Goal: Transaction & Acquisition: Purchase product/service

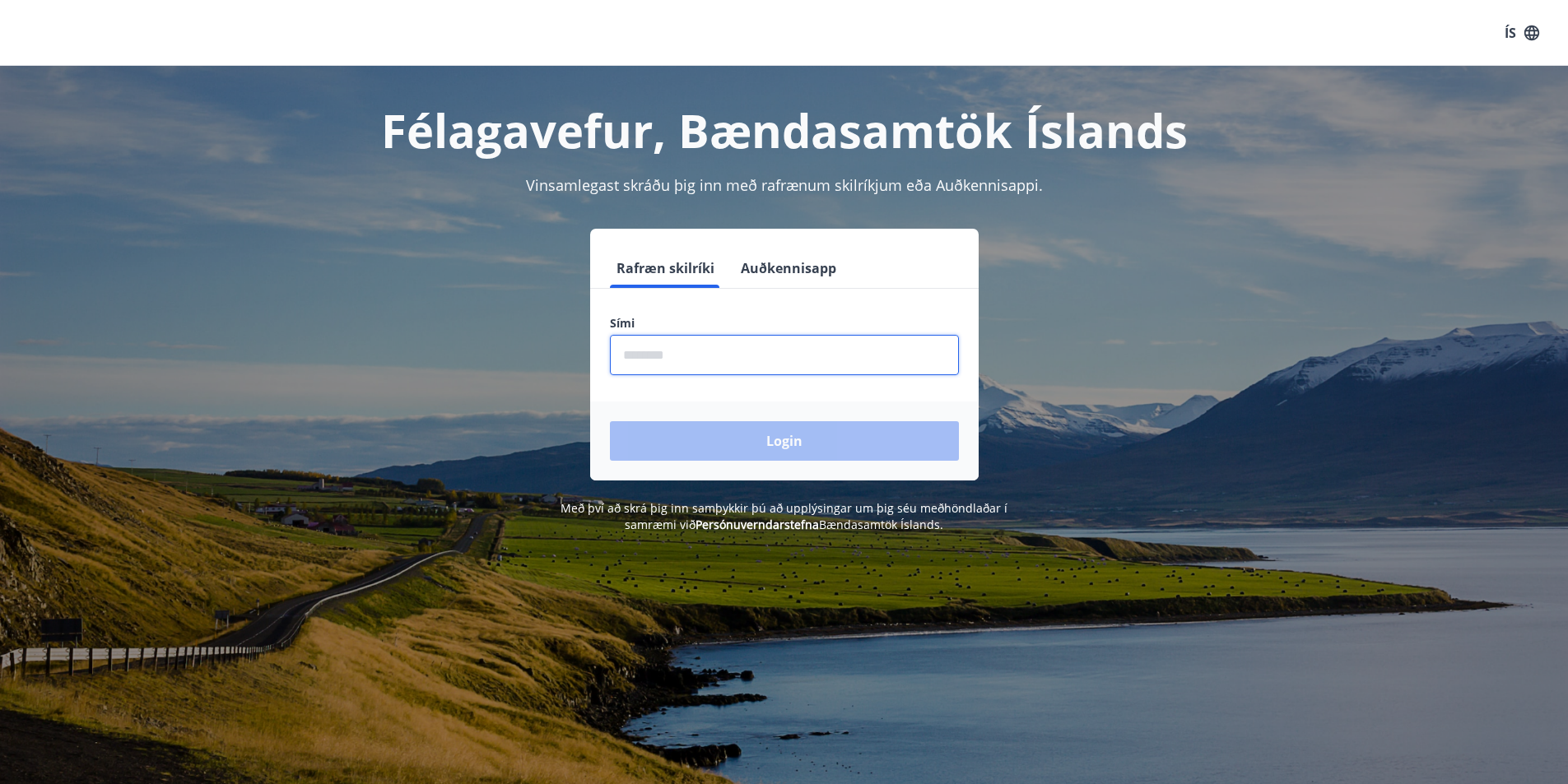
click at [623, 355] on input "phone" at bounding box center [784, 355] width 349 height 41
type input "********"
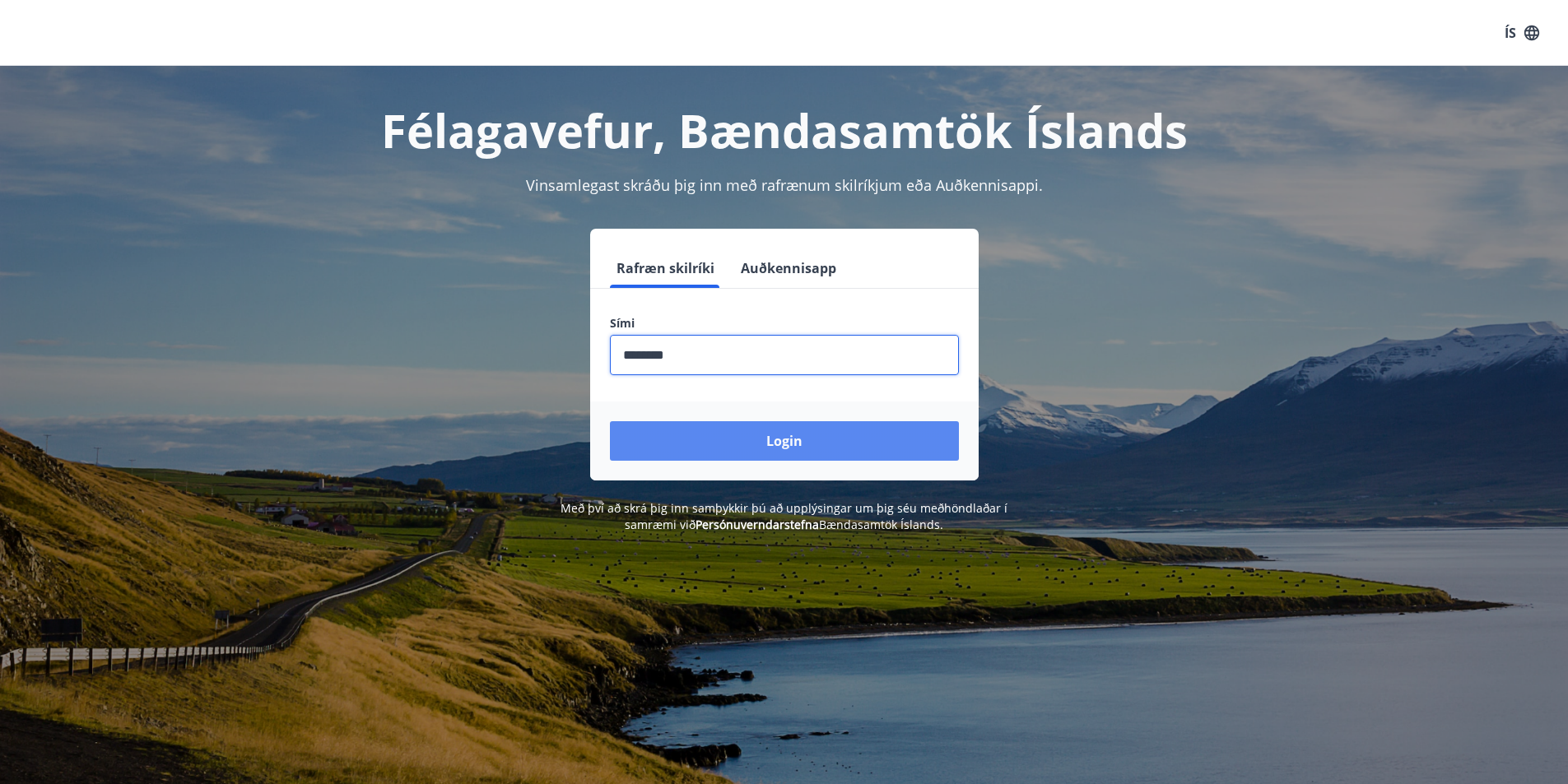
click at [745, 441] on button "Login" at bounding box center [784, 441] width 349 height 40
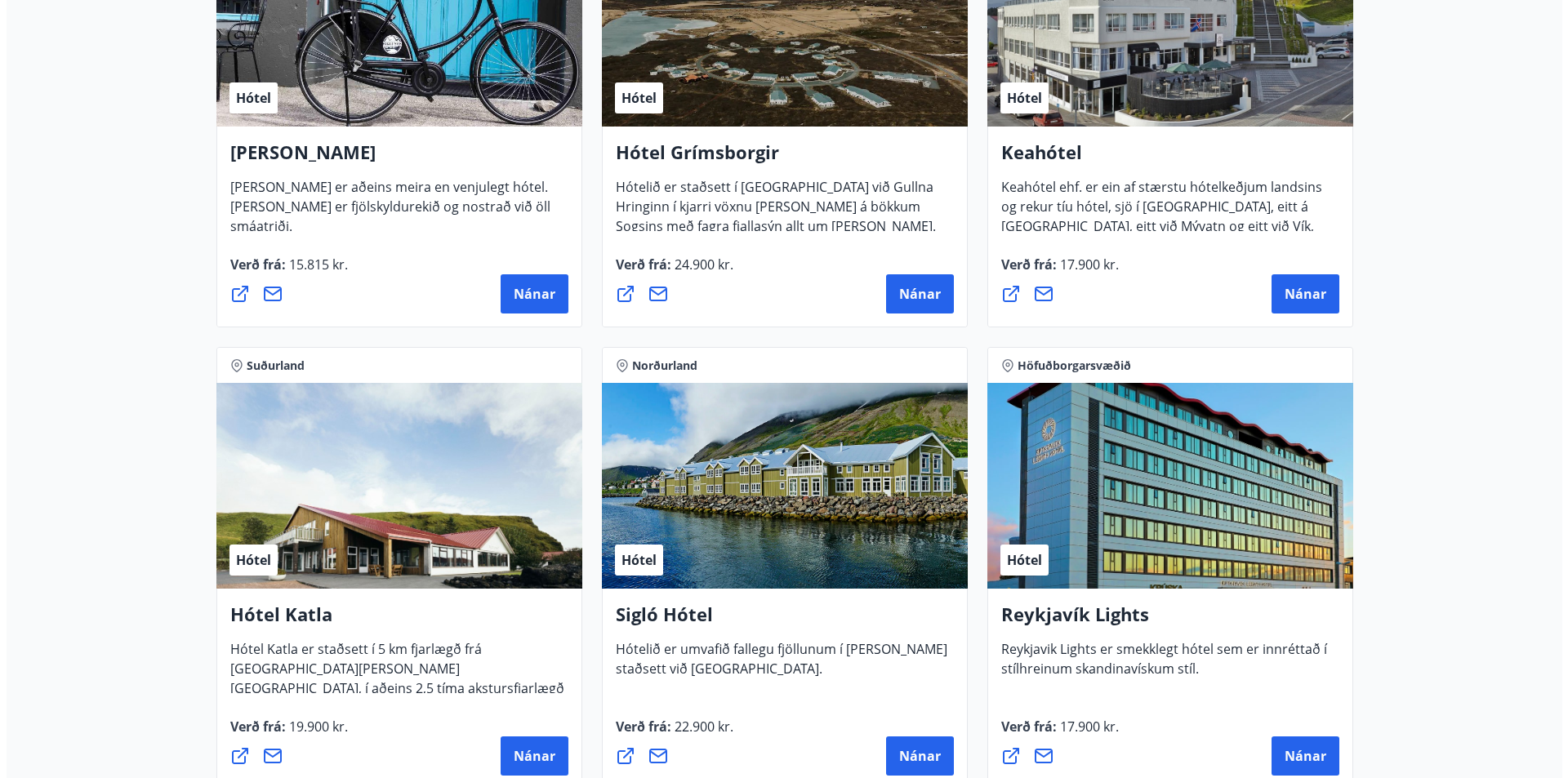
scroll to position [898, 0]
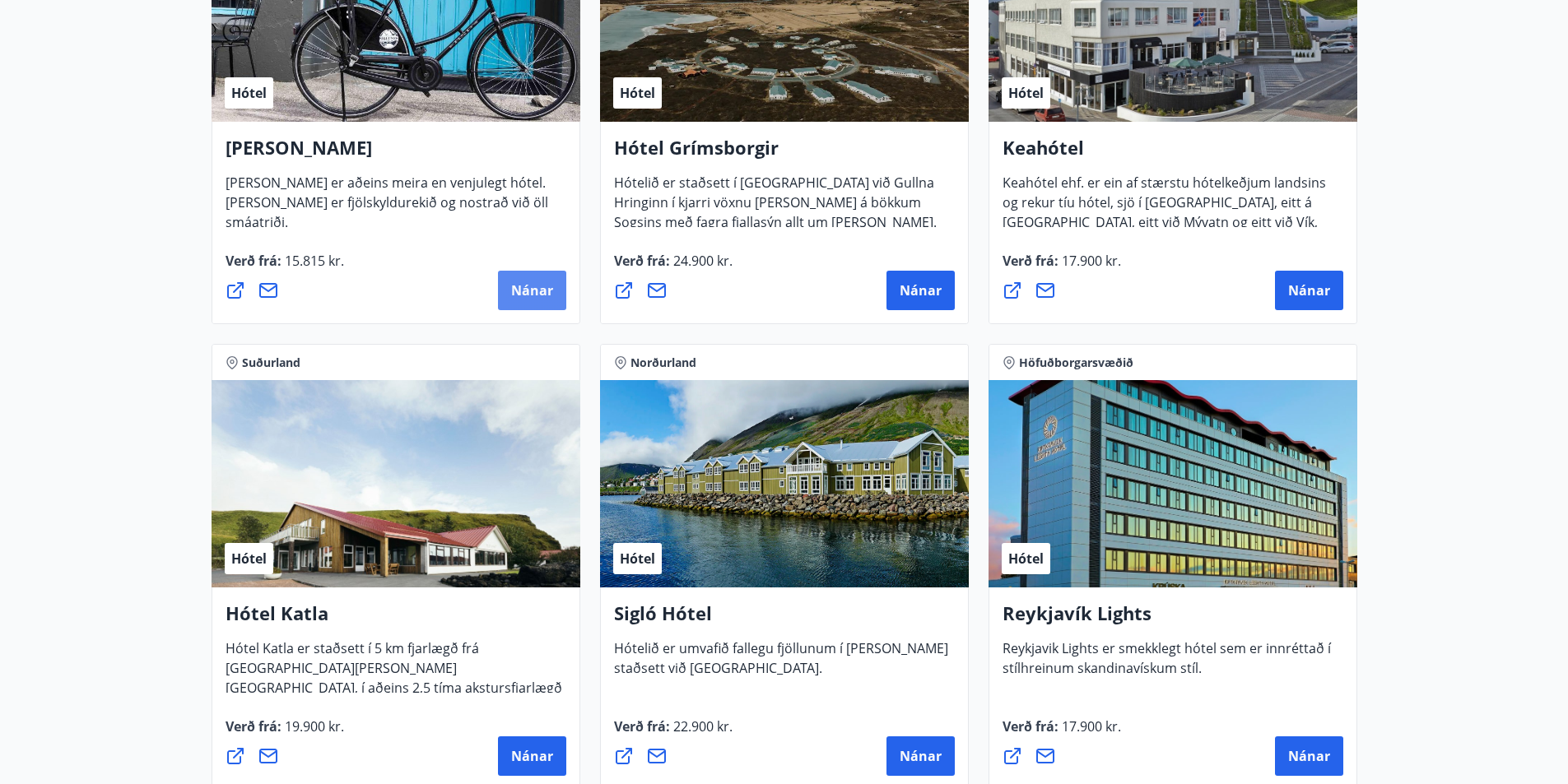
click at [527, 290] on span "Nánar" at bounding box center [532, 290] width 42 height 18
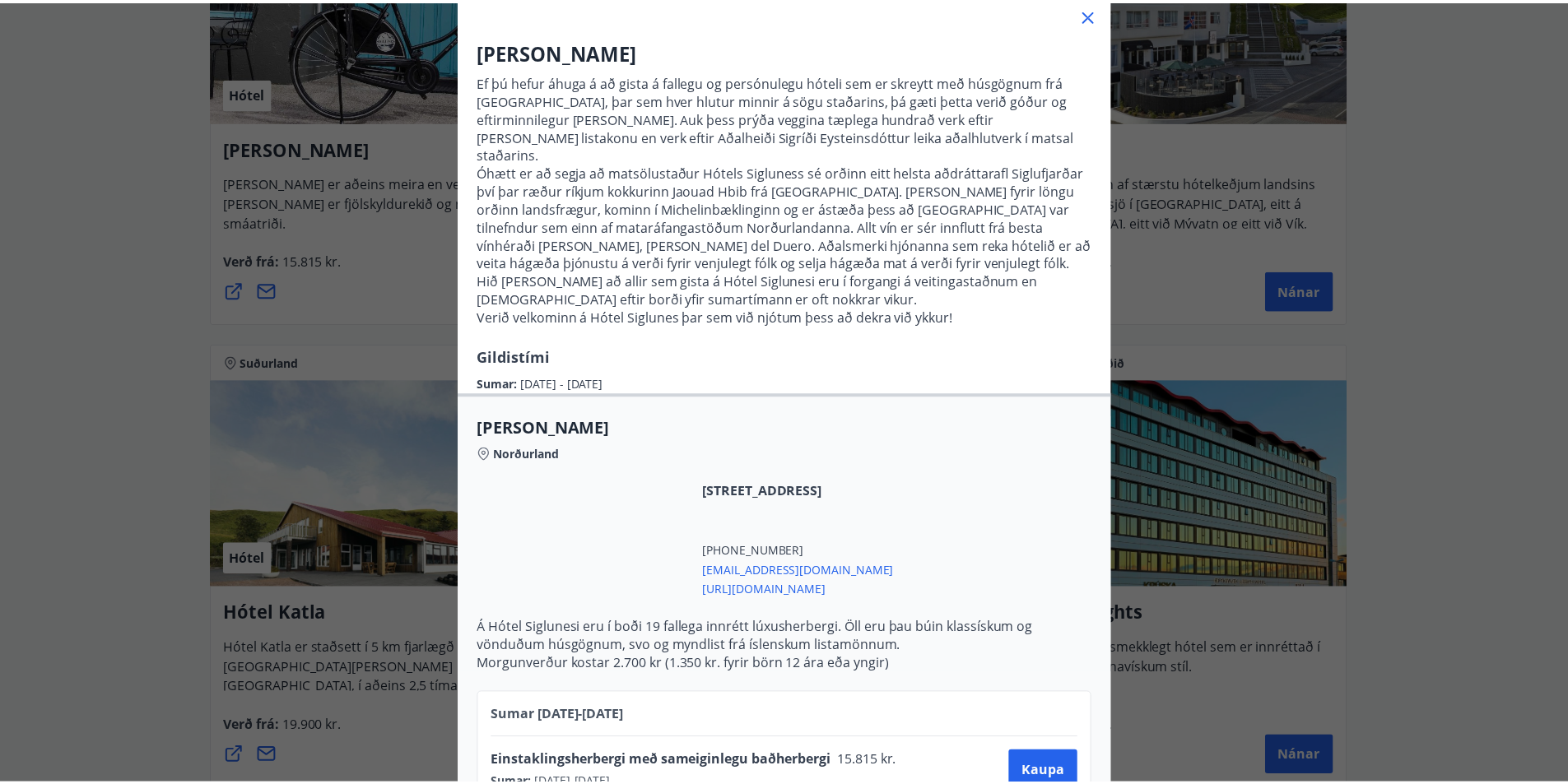
scroll to position [17, 0]
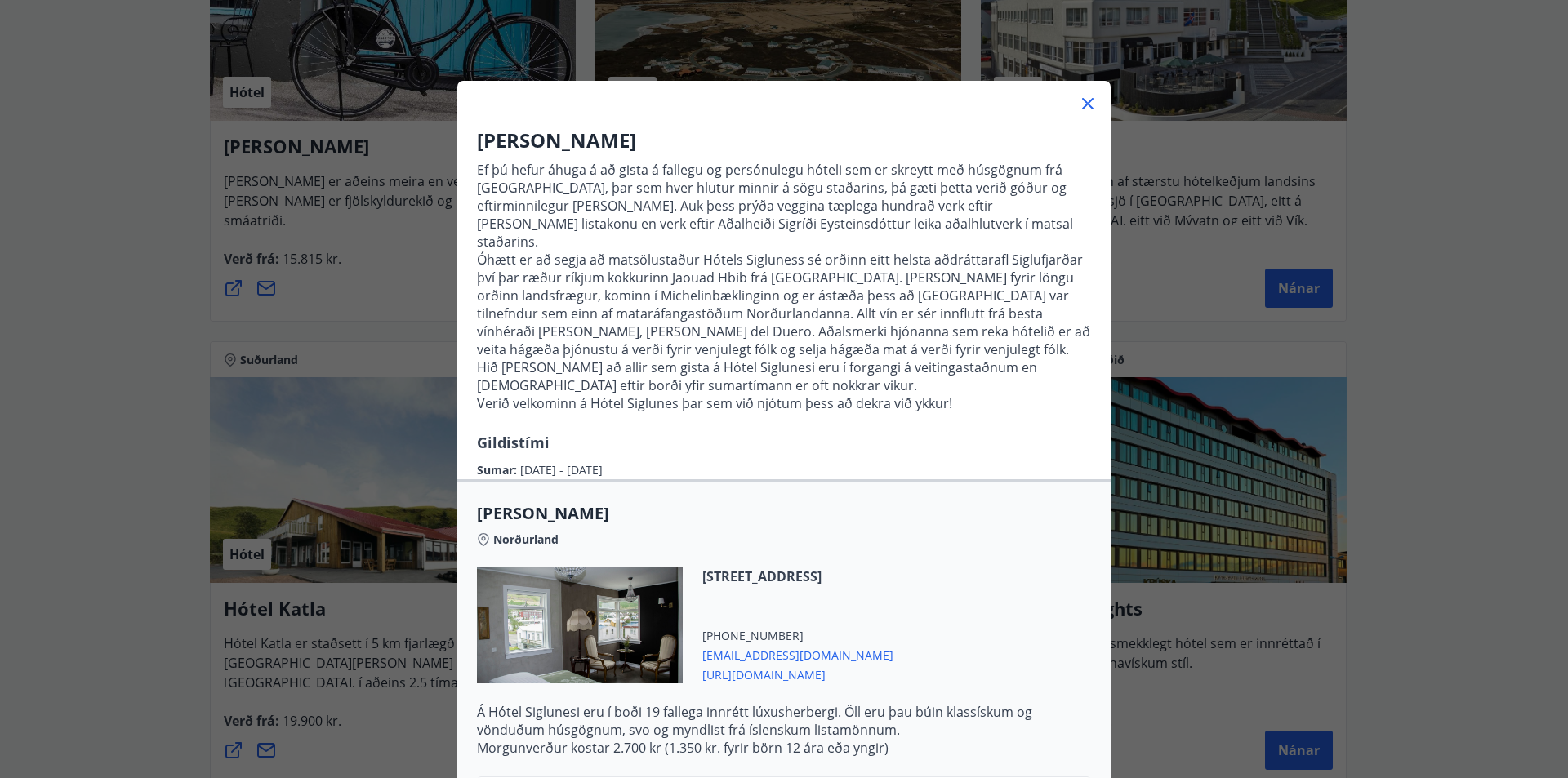
click at [1084, 108] on icon at bounding box center [1088, 104] width 20 height 20
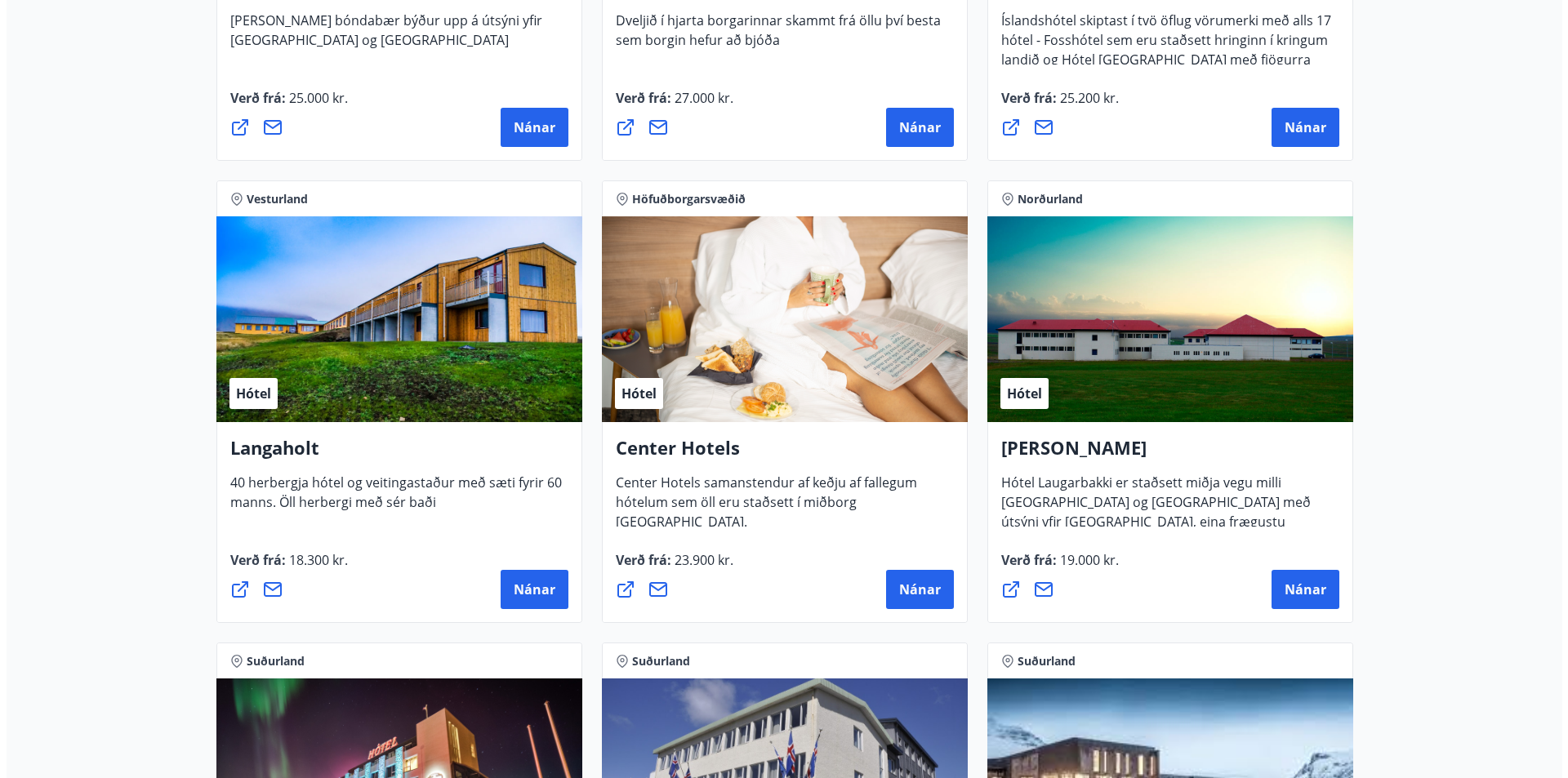
scroll to position [3371, 0]
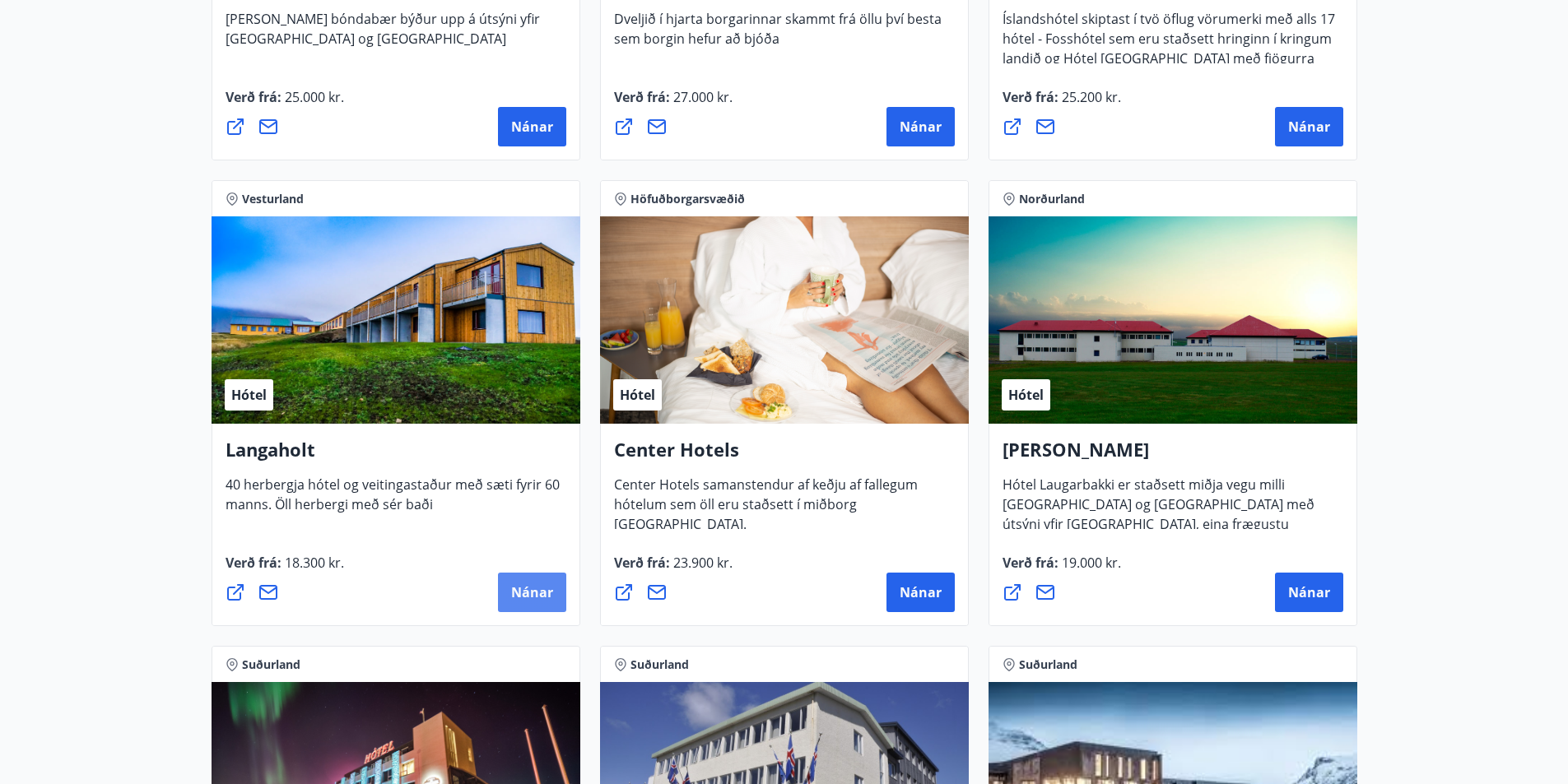
click at [544, 588] on span "Nánar" at bounding box center [532, 592] width 42 height 18
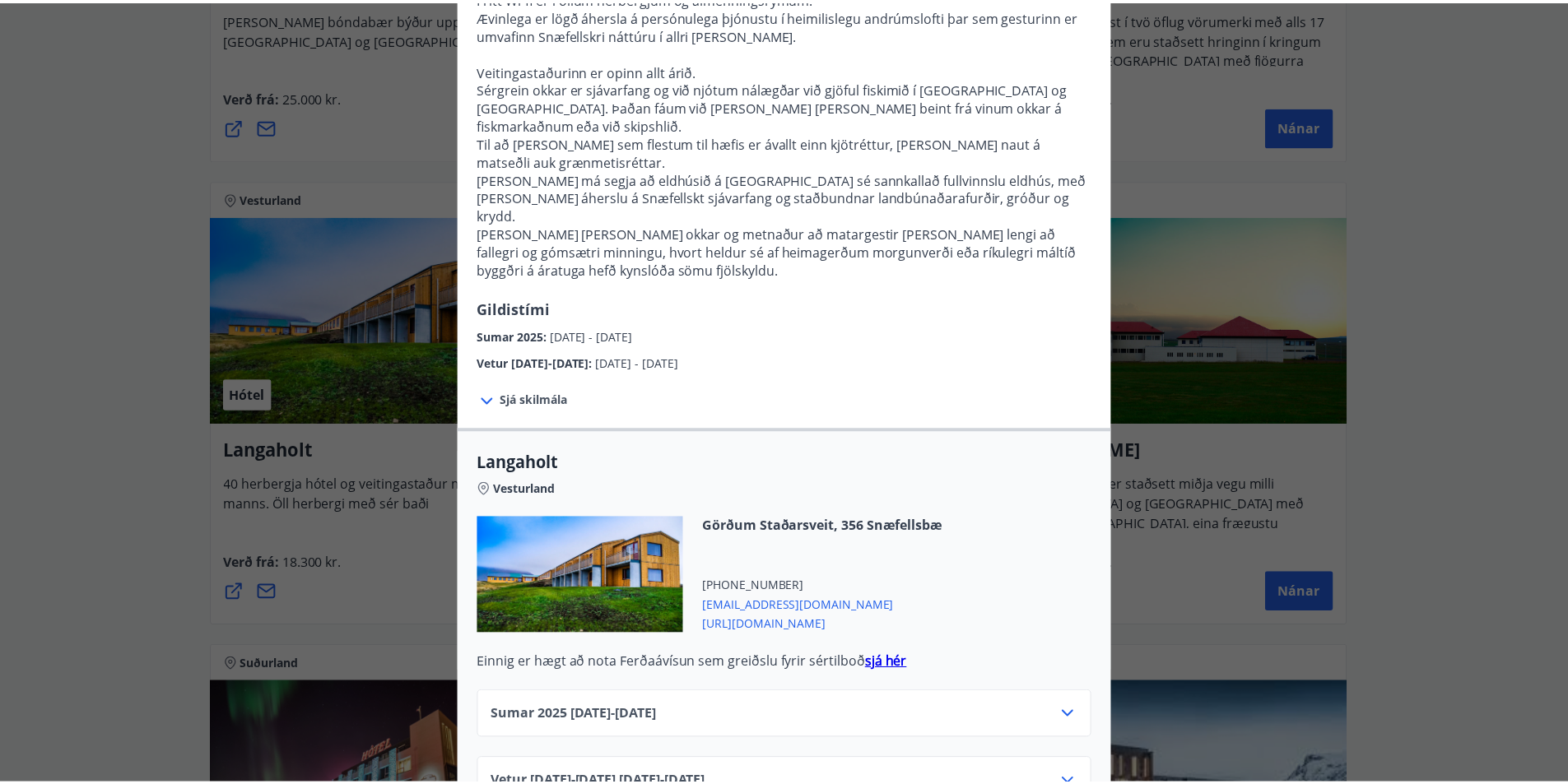
scroll to position [0, 0]
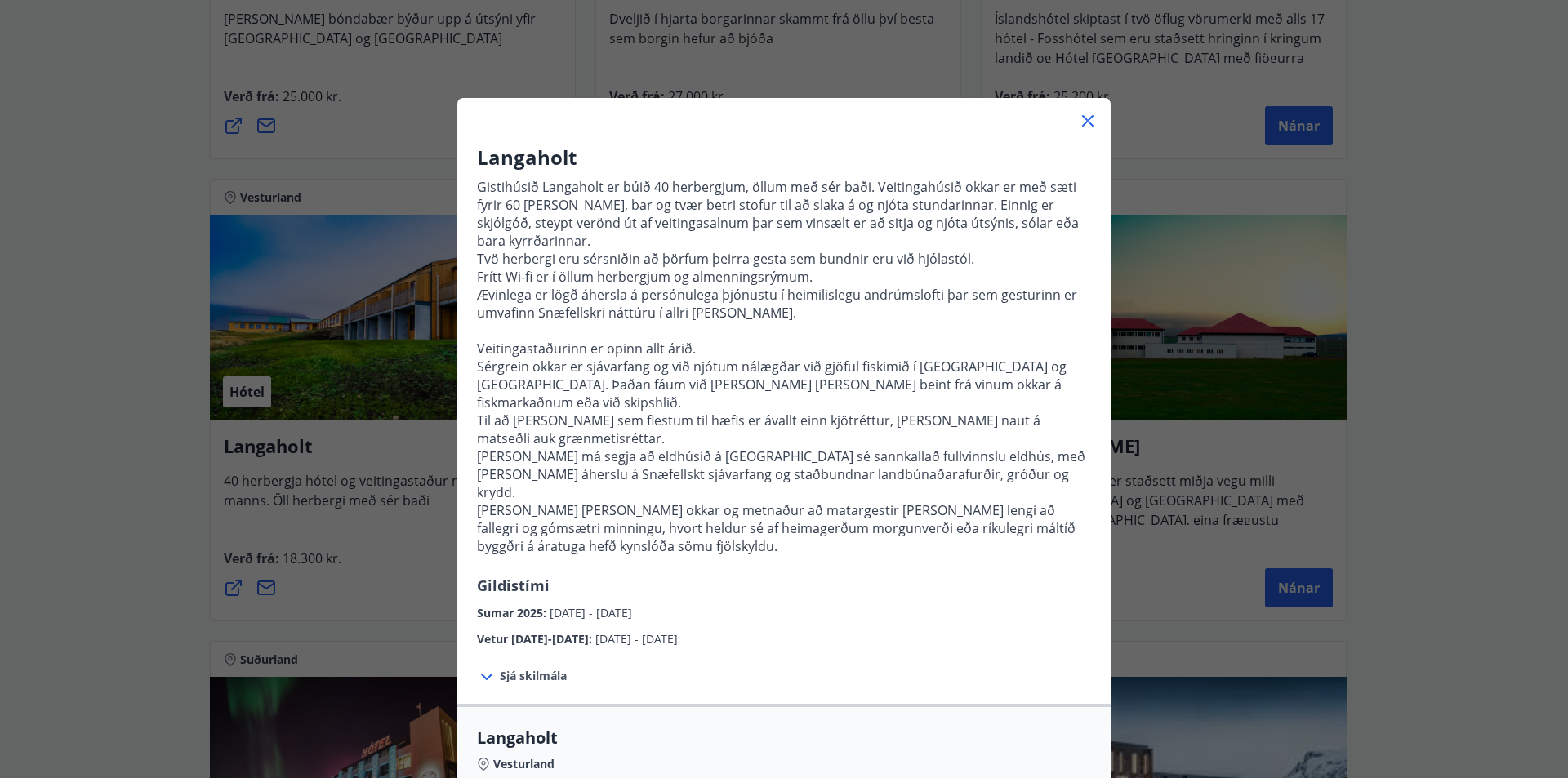
click at [1090, 115] on icon at bounding box center [1088, 121] width 20 height 20
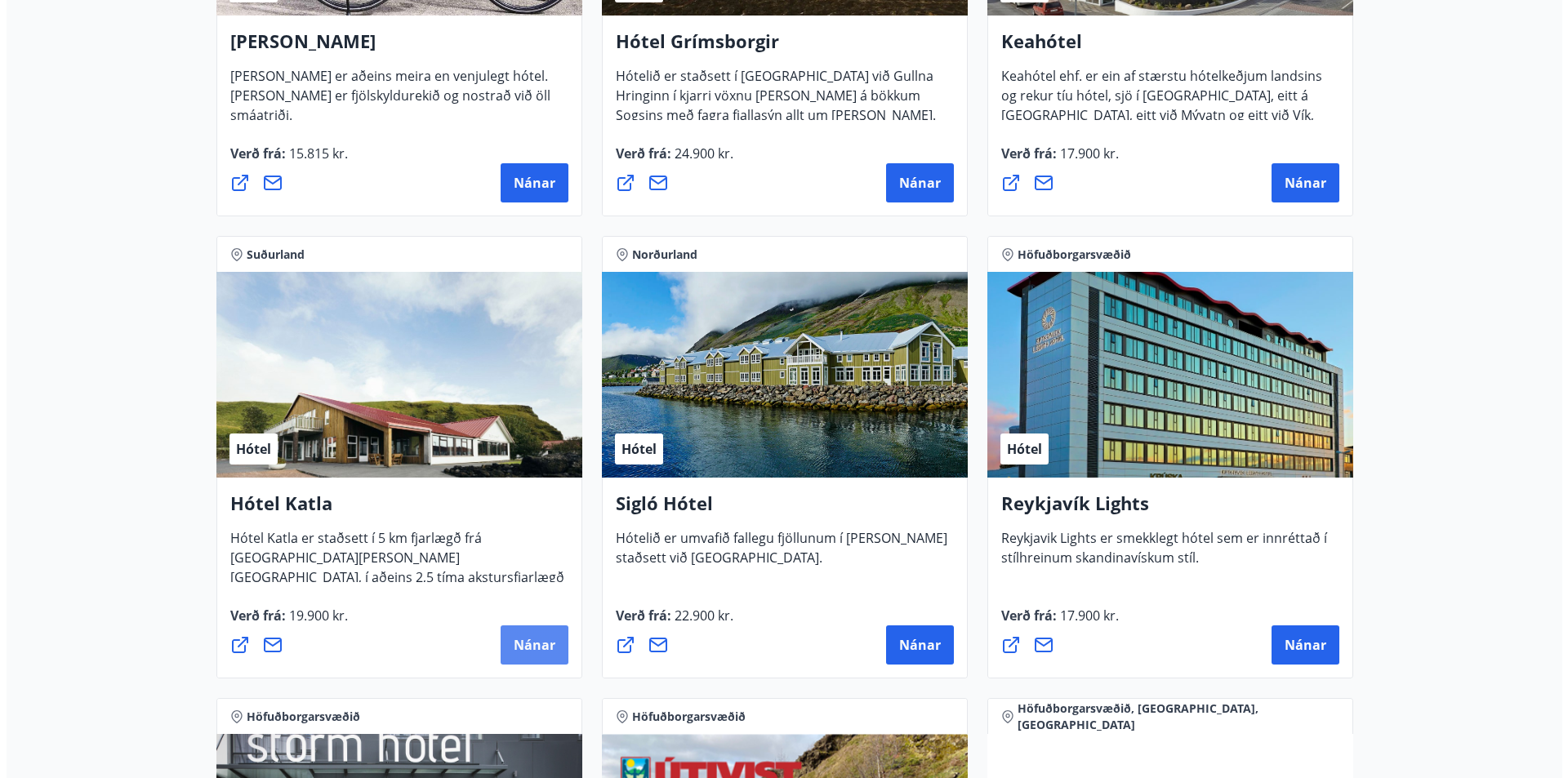
scroll to position [921, 0]
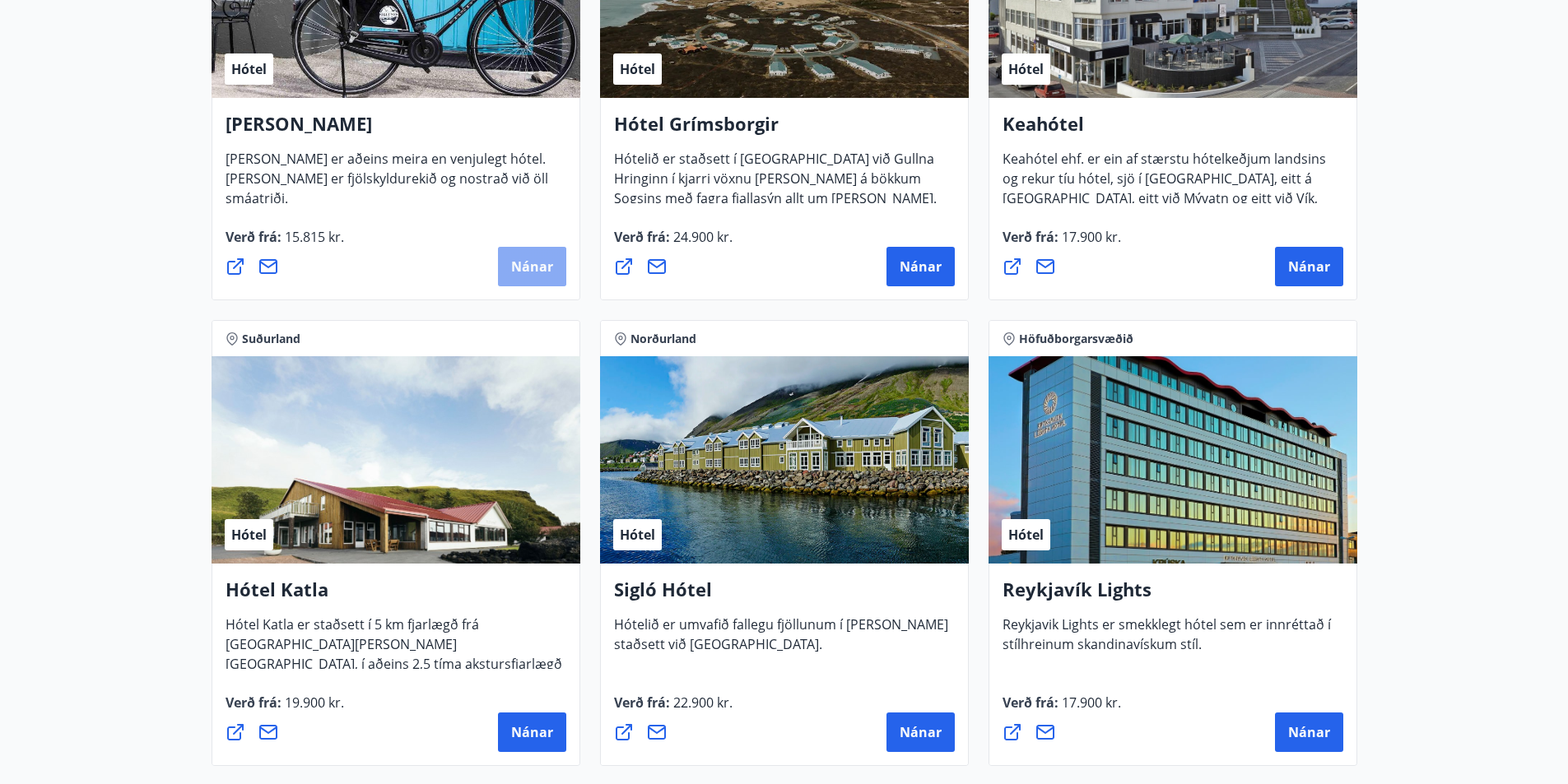
click at [525, 258] on span "Nánar" at bounding box center [532, 266] width 42 height 18
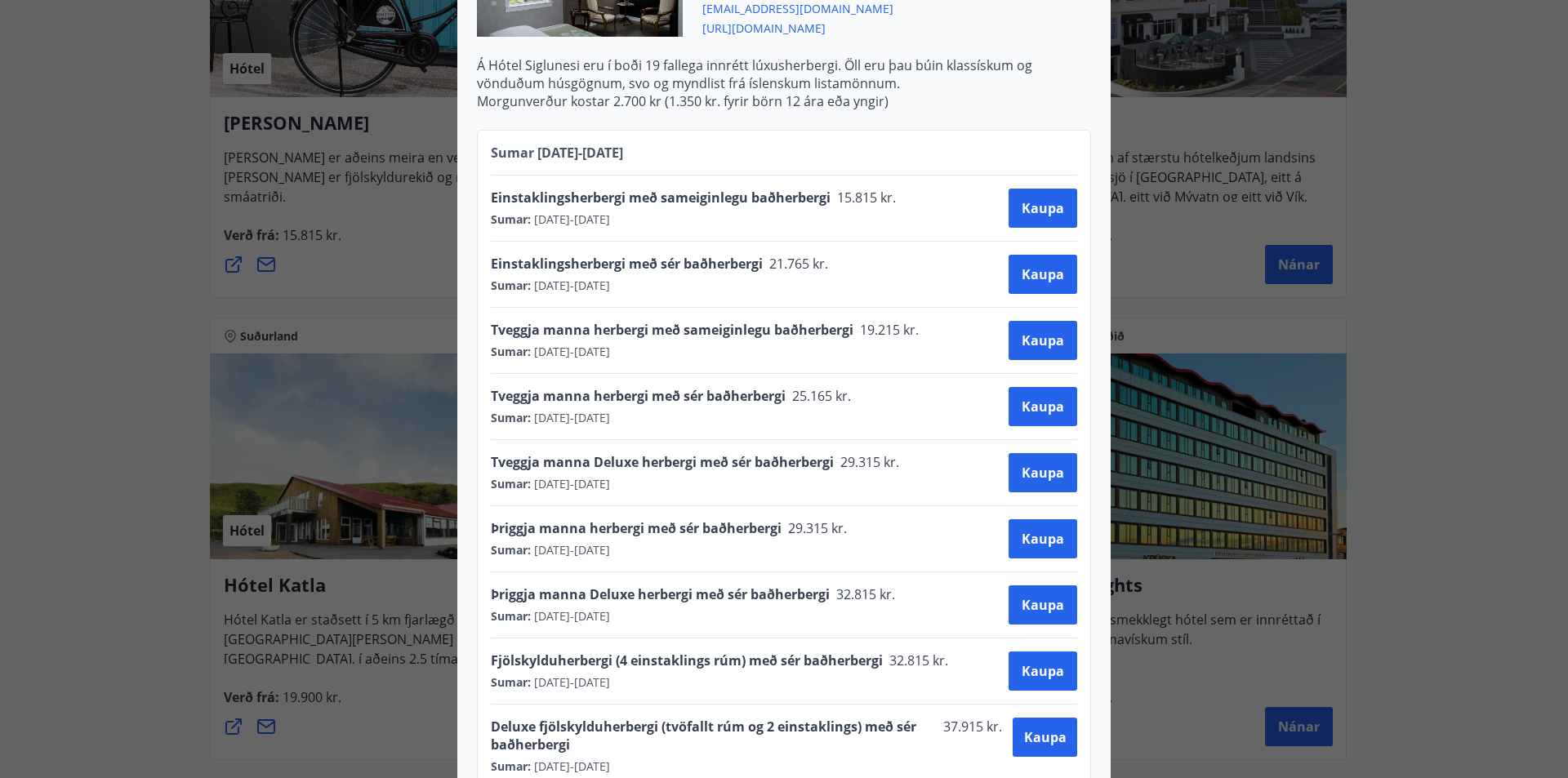
scroll to position [670, 0]
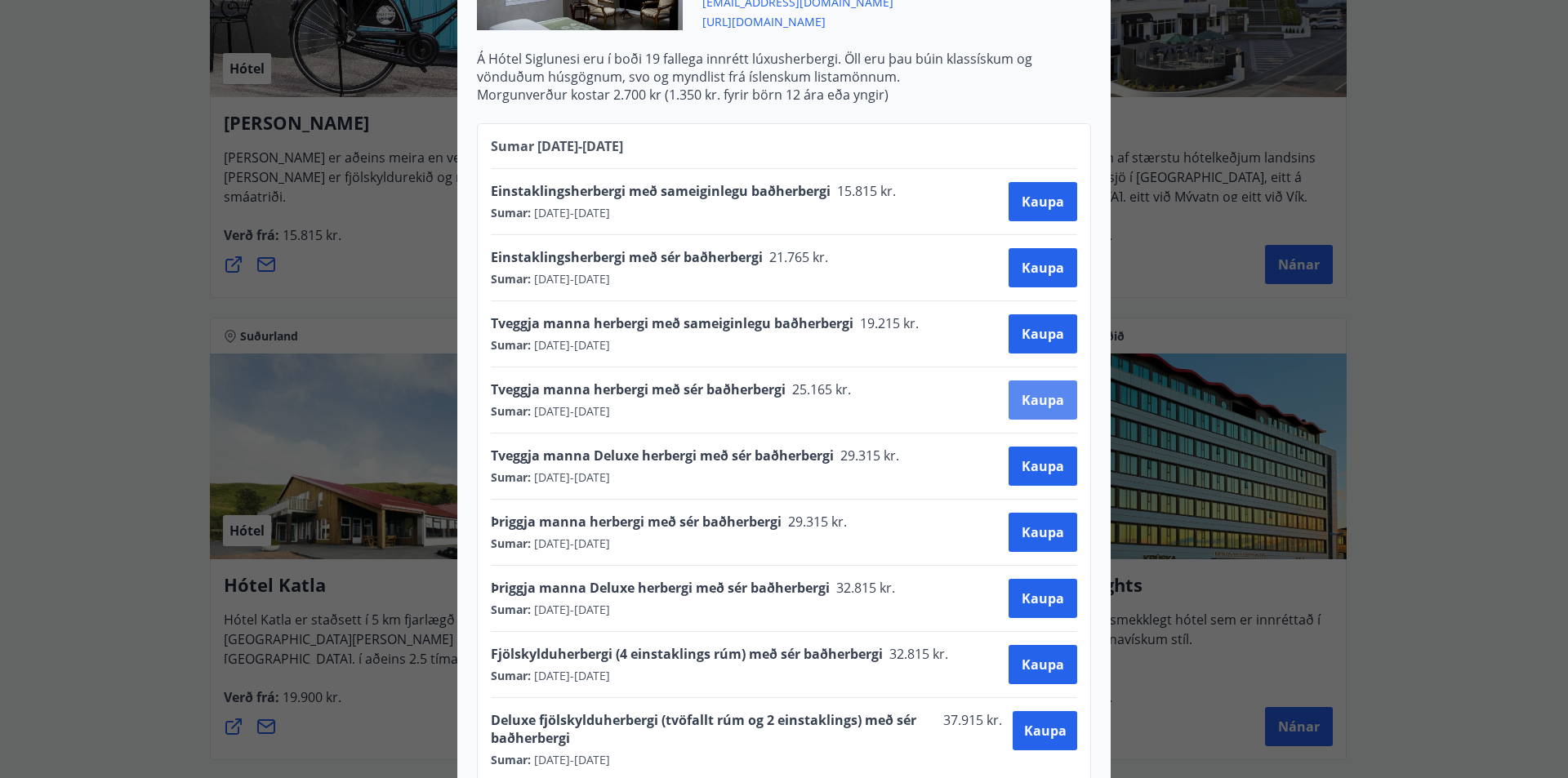
click at [1034, 391] on span "Kaupa" at bounding box center [1043, 400] width 43 height 18
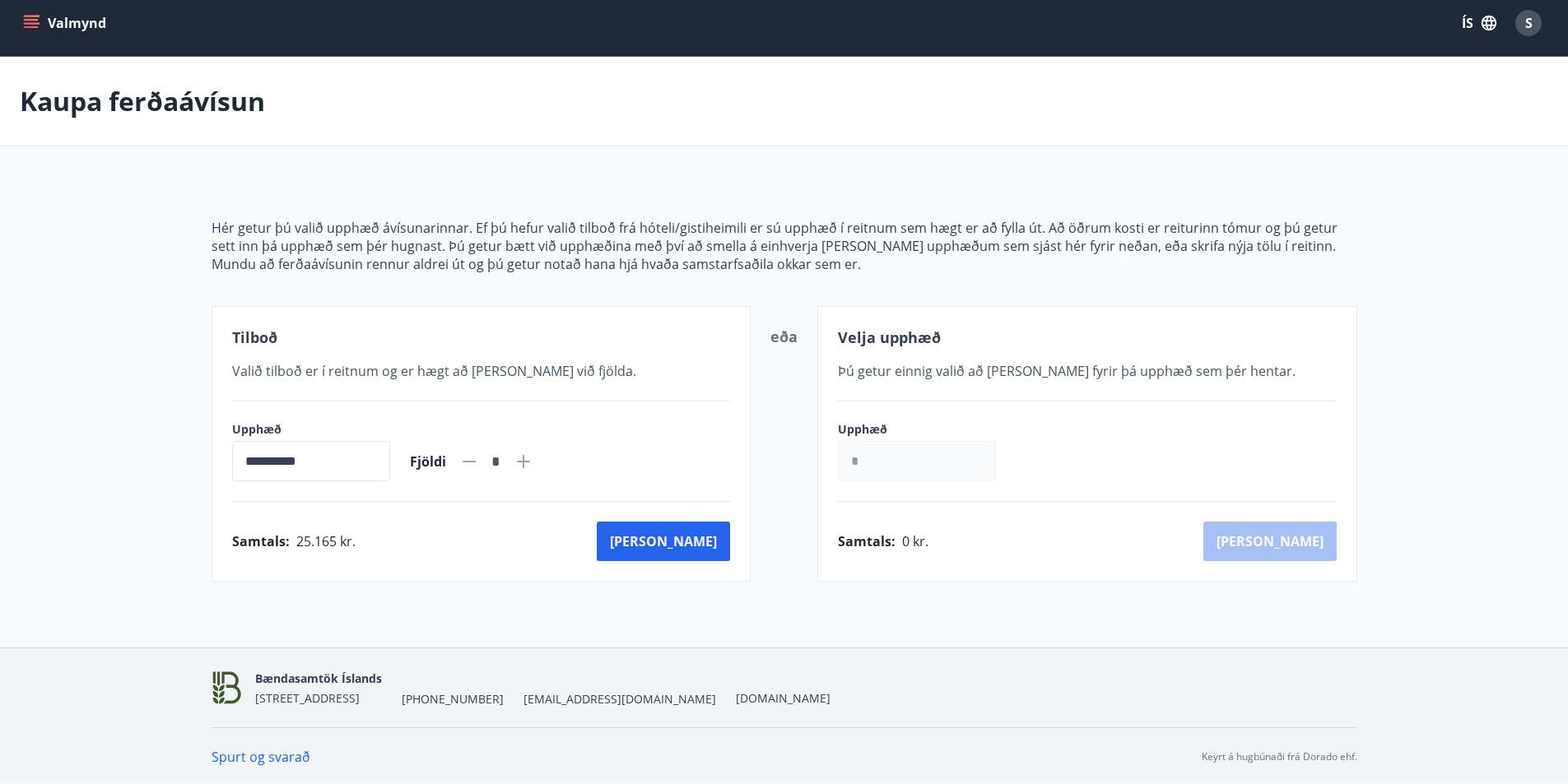
scroll to position [12, 0]
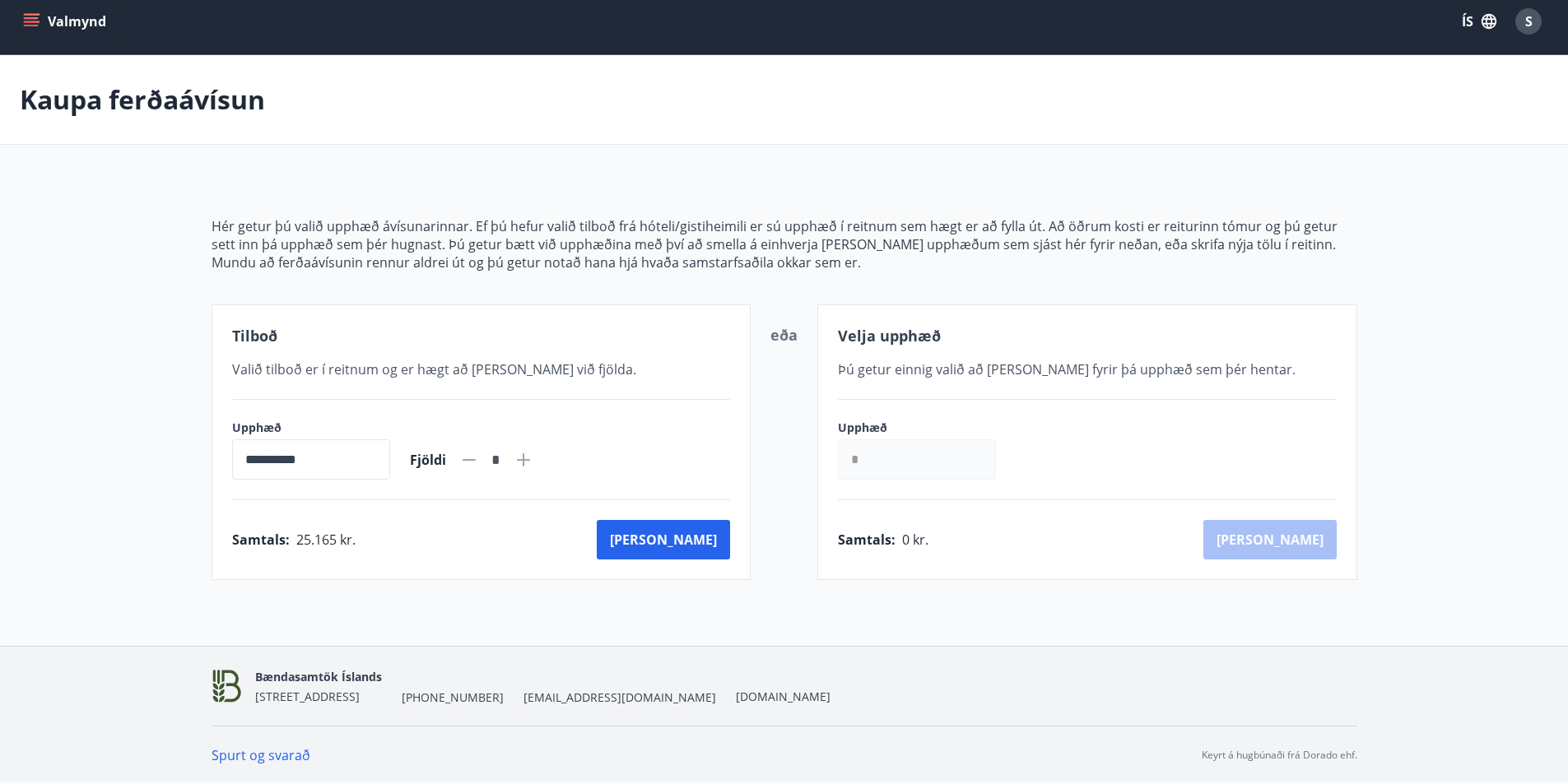
click at [533, 457] on icon at bounding box center [524, 460] width 20 height 20
type input "*"
click at [691, 537] on button "Kaup" at bounding box center [663, 540] width 134 height 40
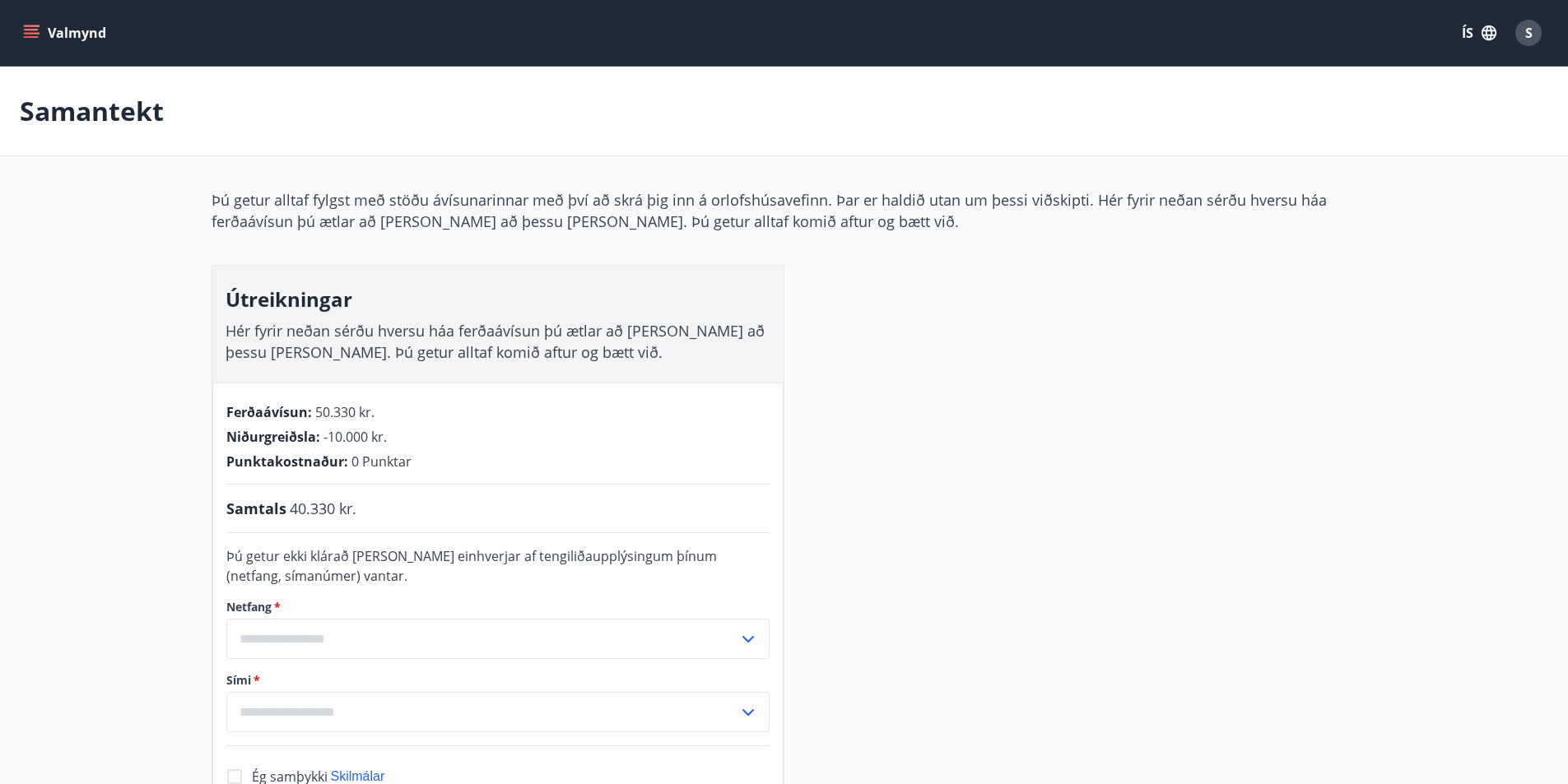
click at [50, 41] on button "Valmynd" at bounding box center [66, 33] width 93 height 30
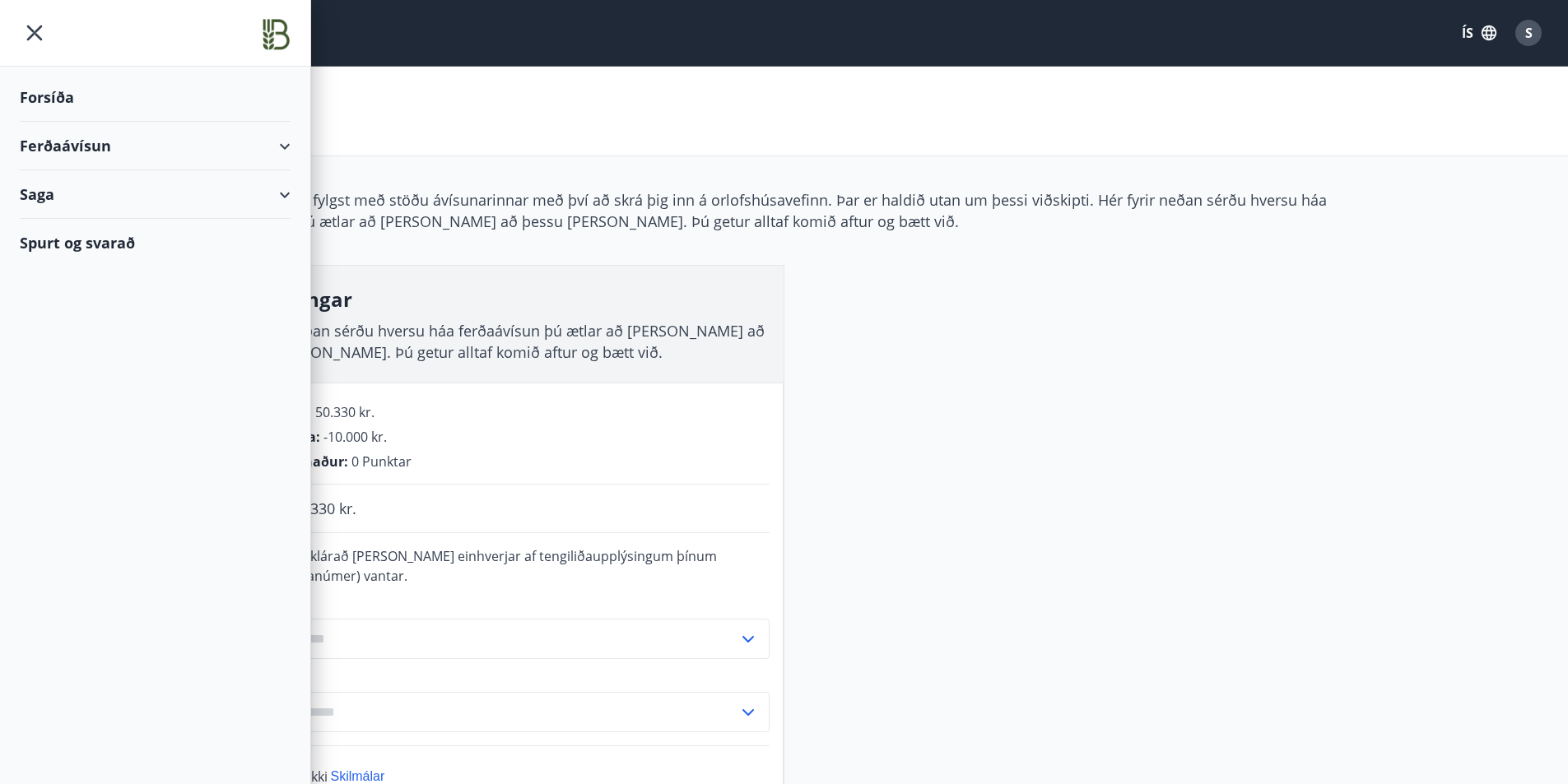
click at [56, 101] on div "Forsíða" at bounding box center [155, 97] width 271 height 48
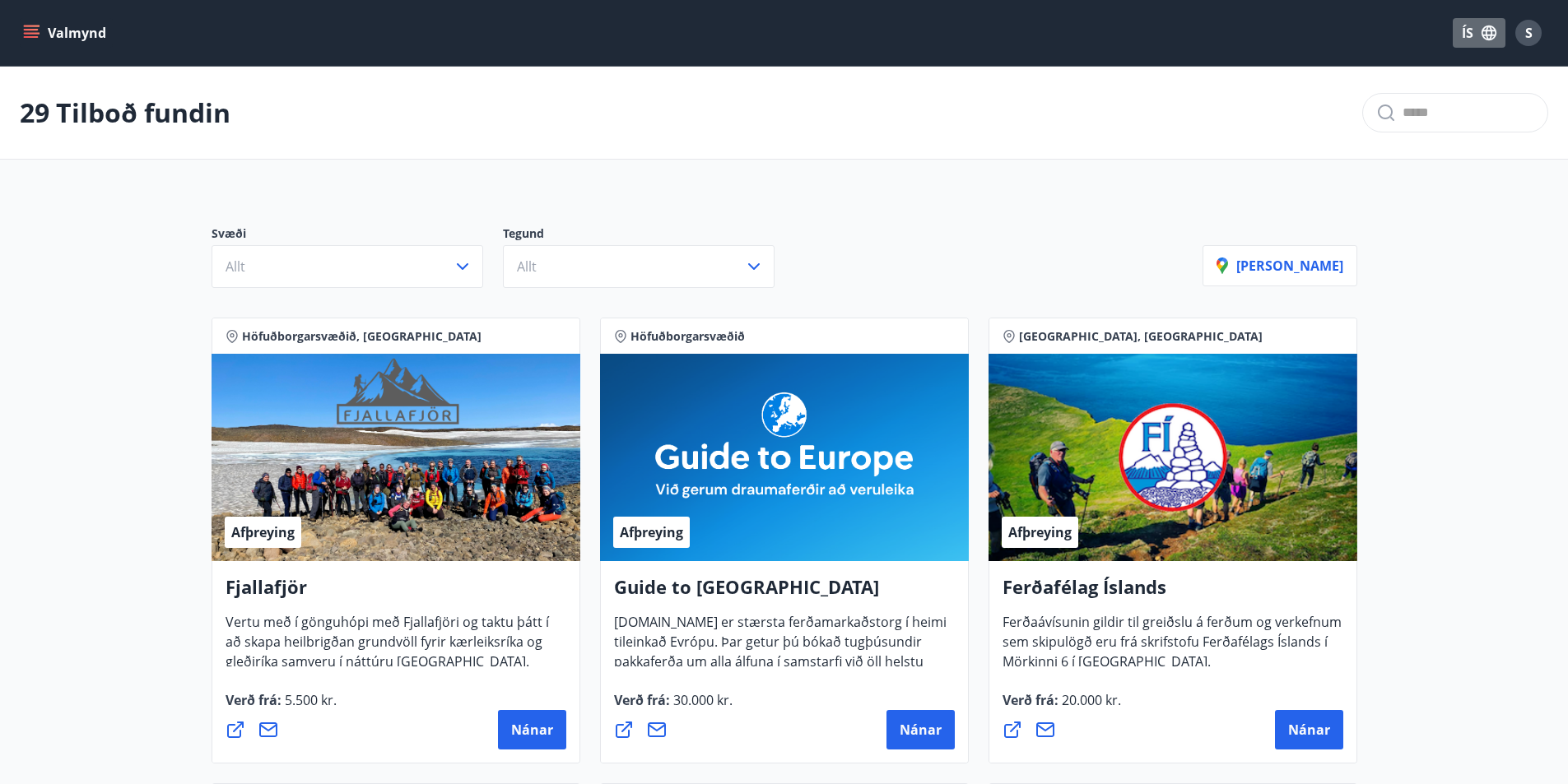
click at [1491, 28] on icon "button" at bounding box center [1489, 33] width 15 height 15
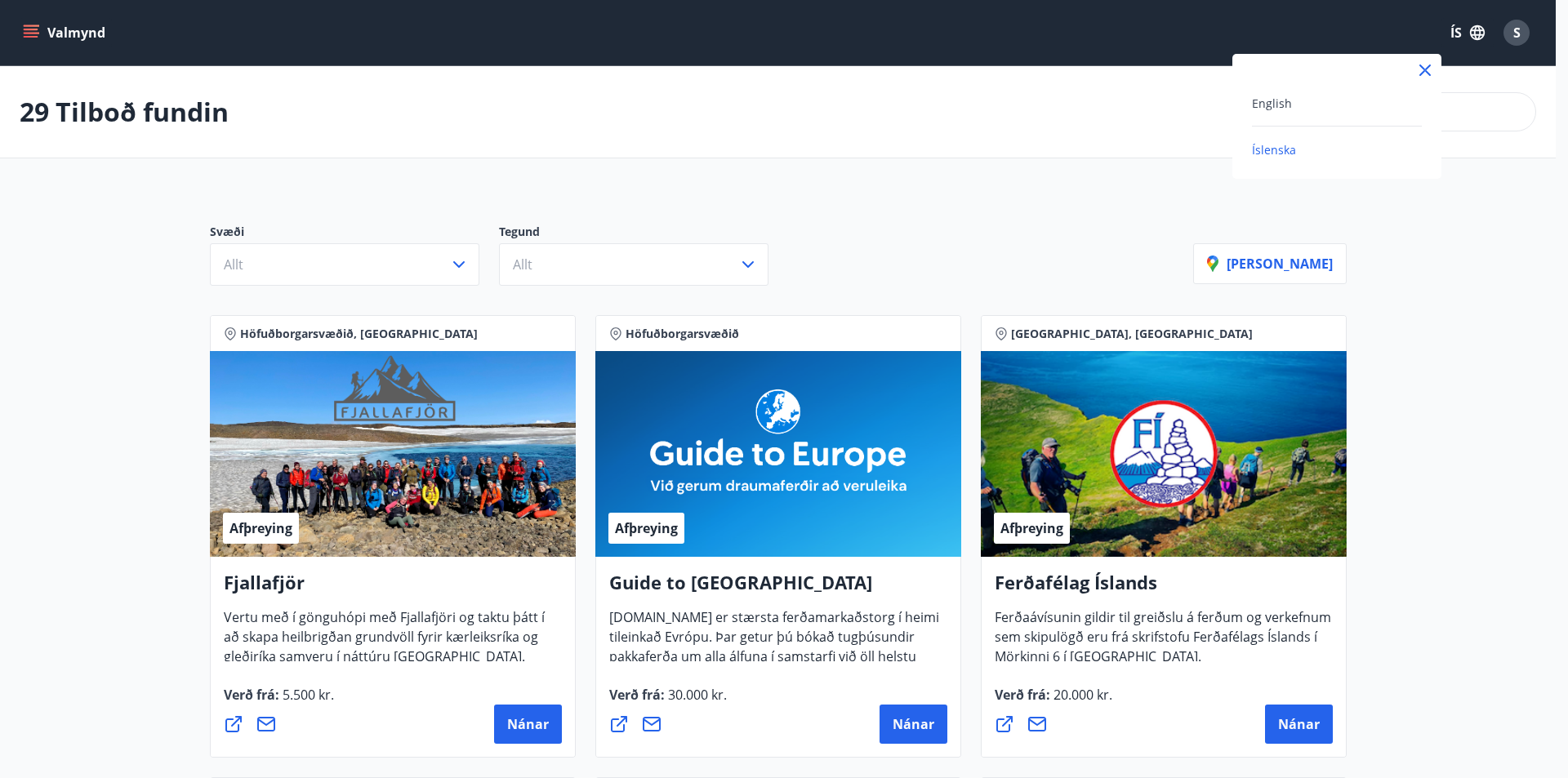
click at [1481, 29] on div at bounding box center [784, 389] width 1568 height 778
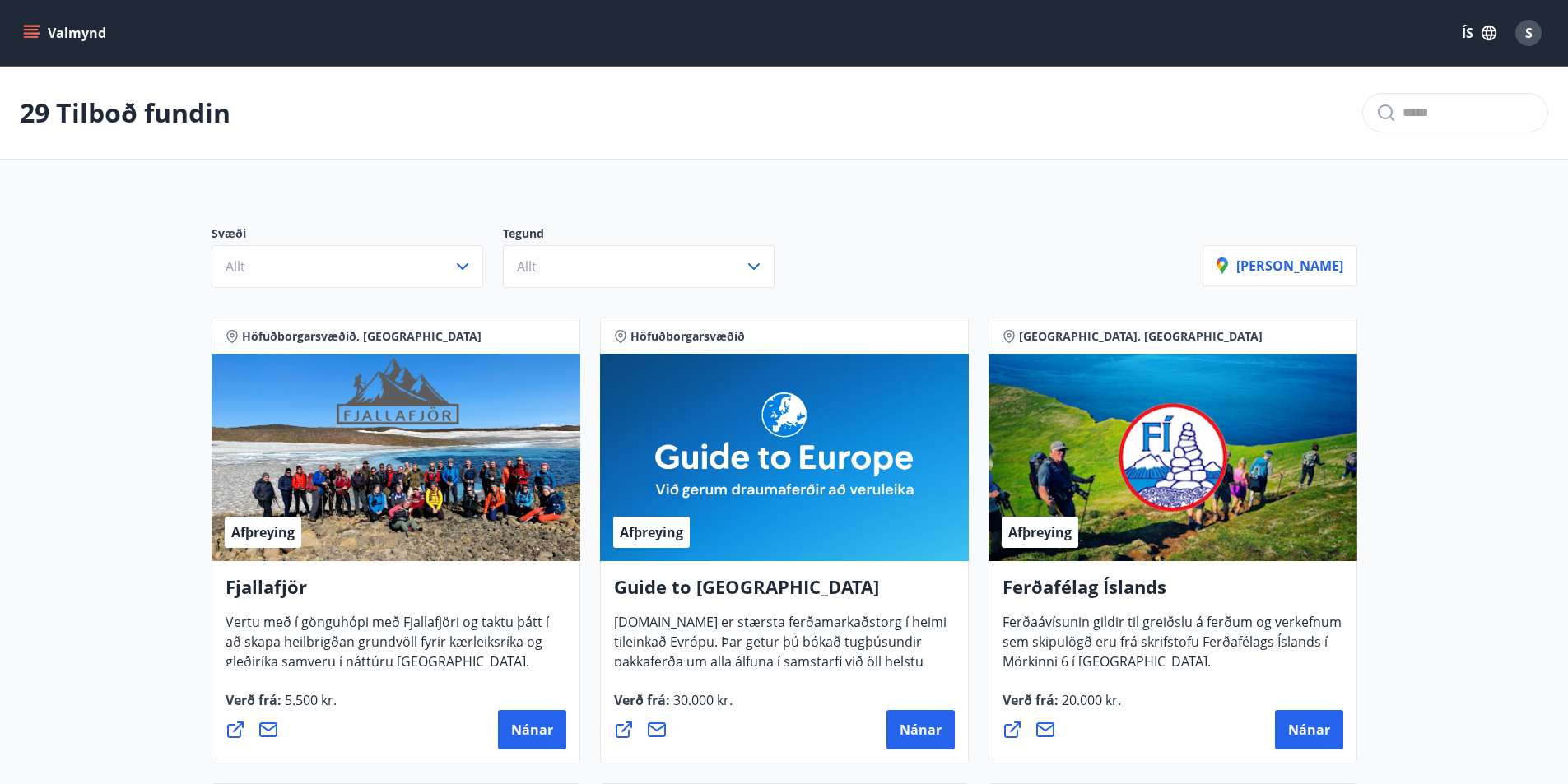
click at [1530, 32] on span "S" at bounding box center [1528, 33] width 7 height 18
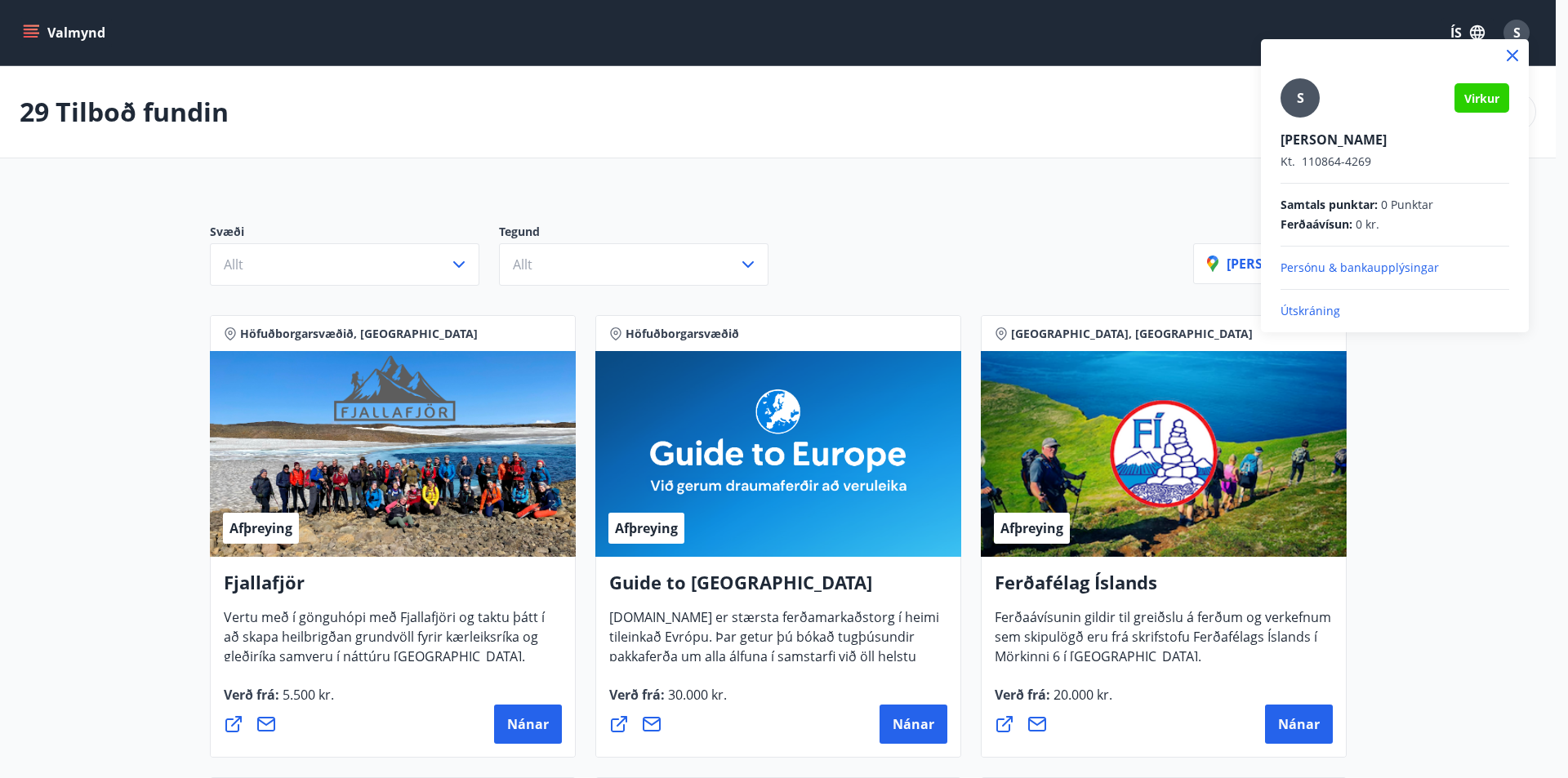
click at [1304, 310] on p "Útskráning" at bounding box center [1395, 311] width 229 height 16
